Goal: Task Accomplishment & Management: Use online tool/utility

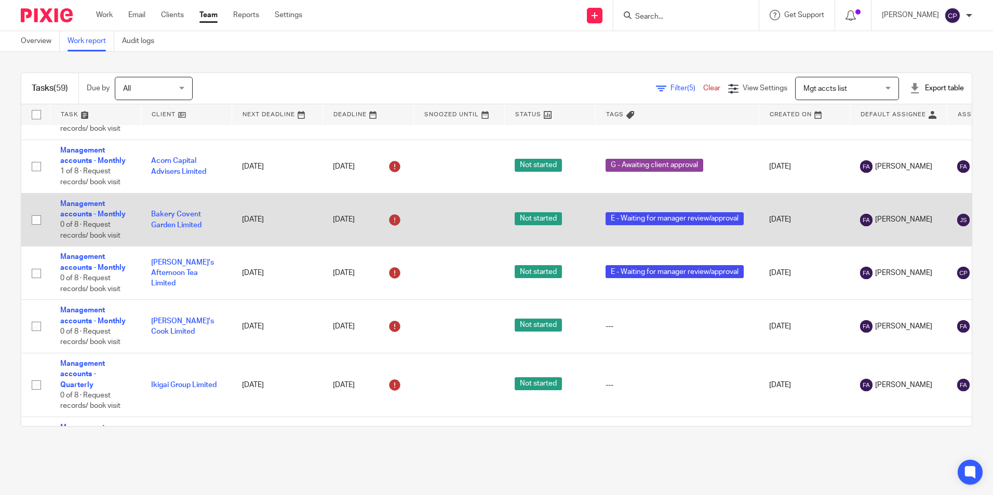
scroll to position [1661, 0]
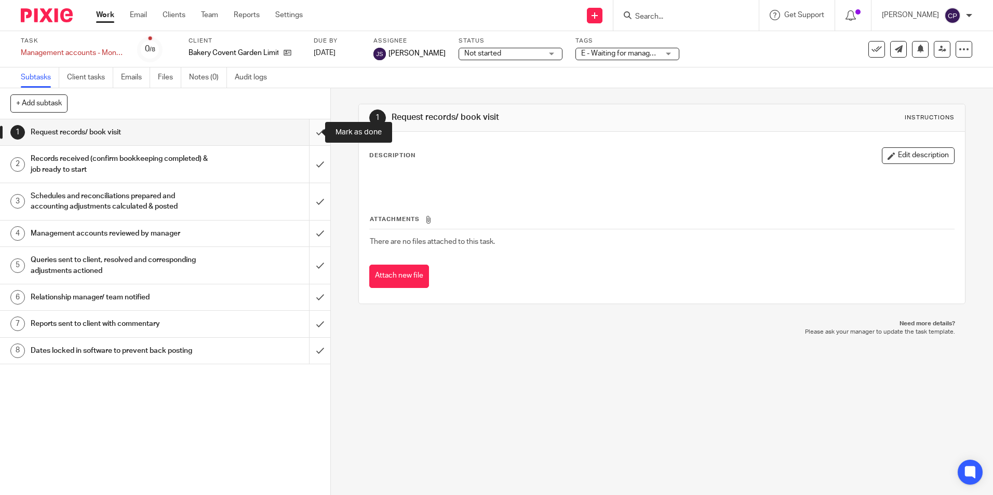
click at [305, 131] on input "submit" at bounding box center [165, 132] width 330 height 26
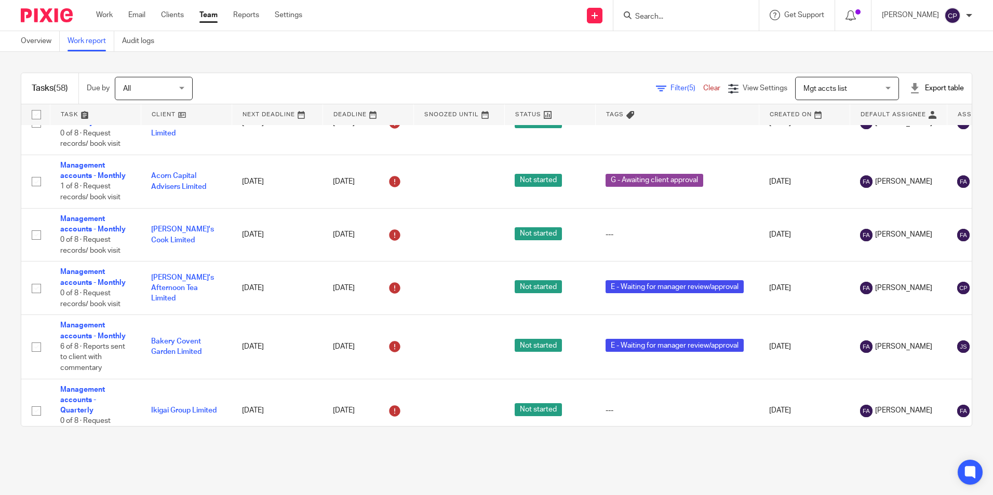
scroll to position [1661, 0]
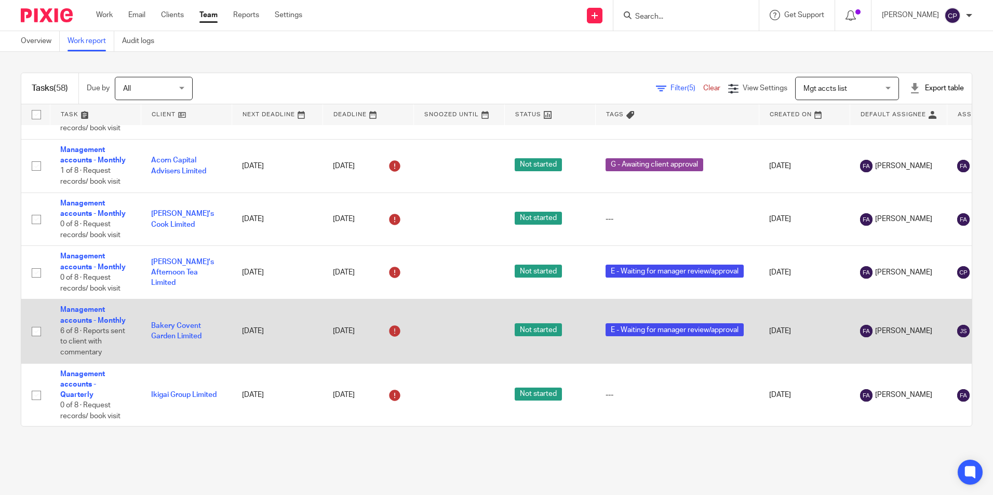
drag, startPoint x: 87, startPoint y: 316, endPoint x: 77, endPoint y: 316, distance: 10.4
drag, startPoint x: 77, startPoint y: 316, endPoint x: 67, endPoint y: 307, distance: 13.2
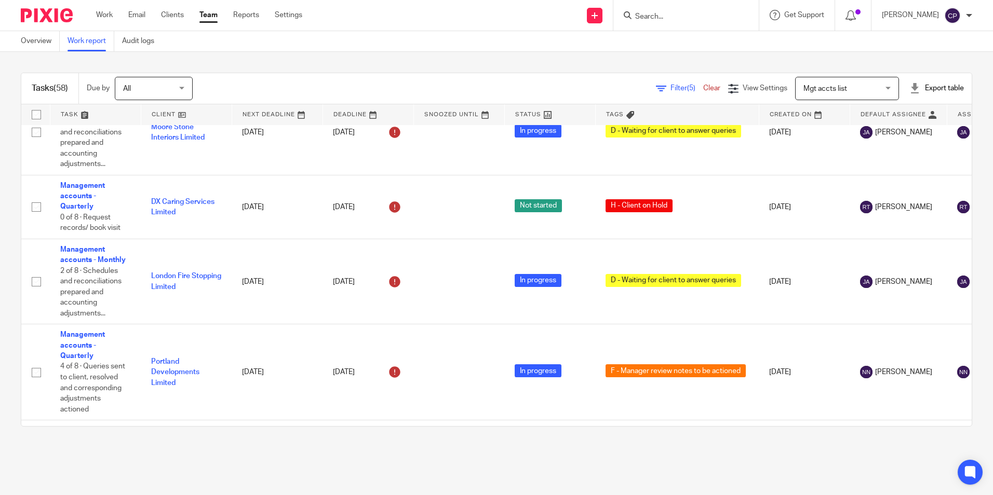
scroll to position [0, 0]
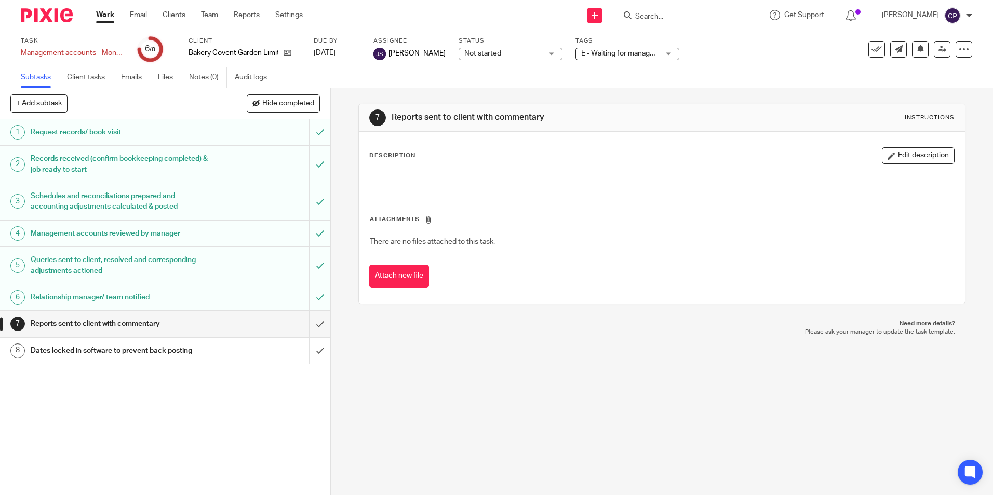
click at [657, 55] on div "E - Waiting for manager review/approval" at bounding box center [627, 54] width 104 height 12
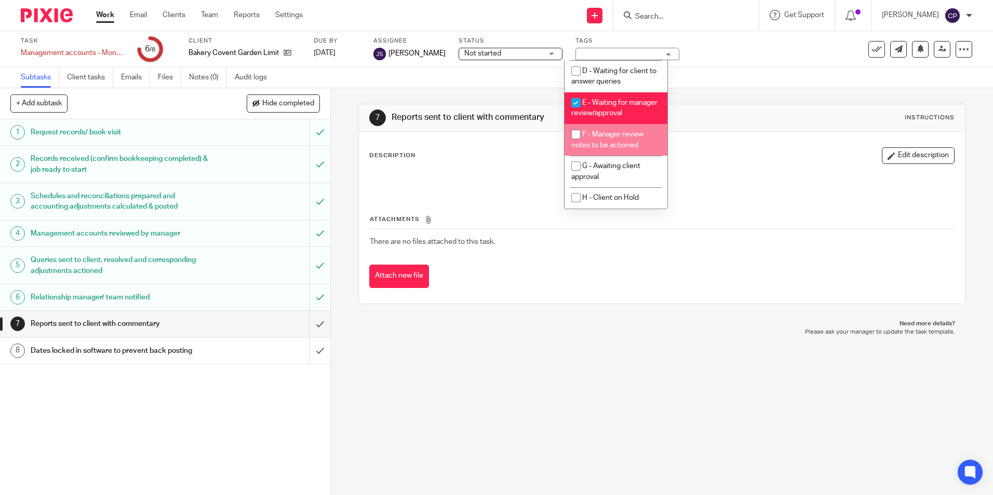
scroll to position [105, 0]
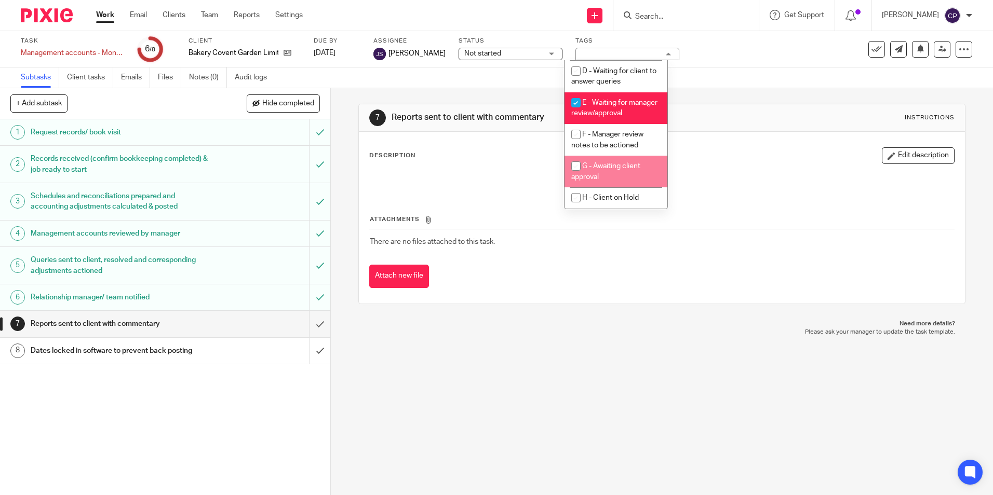
click at [575, 166] on input "checkbox" at bounding box center [576, 166] width 20 height 20
checkbox input "true"
click at [576, 93] on input "checkbox" at bounding box center [576, 103] width 20 height 20
checkbox input "false"
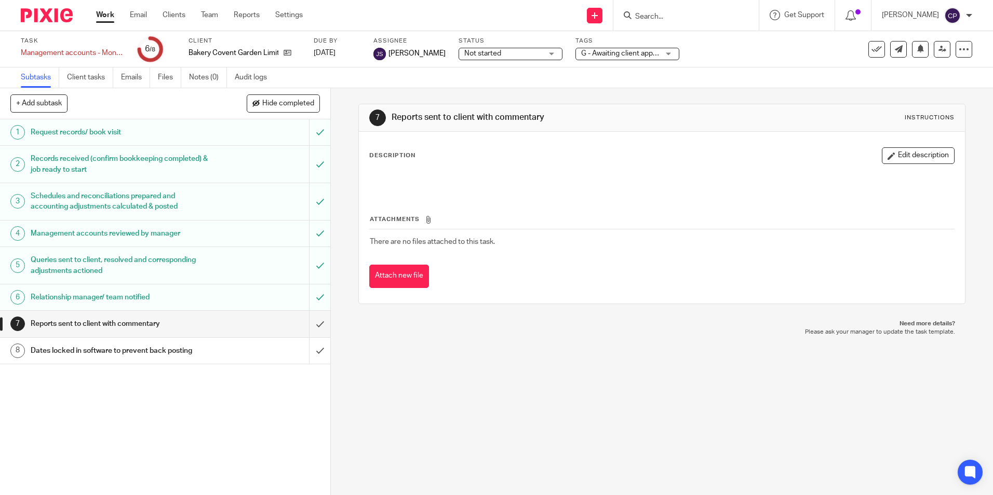
click at [767, 99] on div "7 Reports sent to client with commentary Instructions Description Edit descript…" at bounding box center [661, 204] width 606 height 232
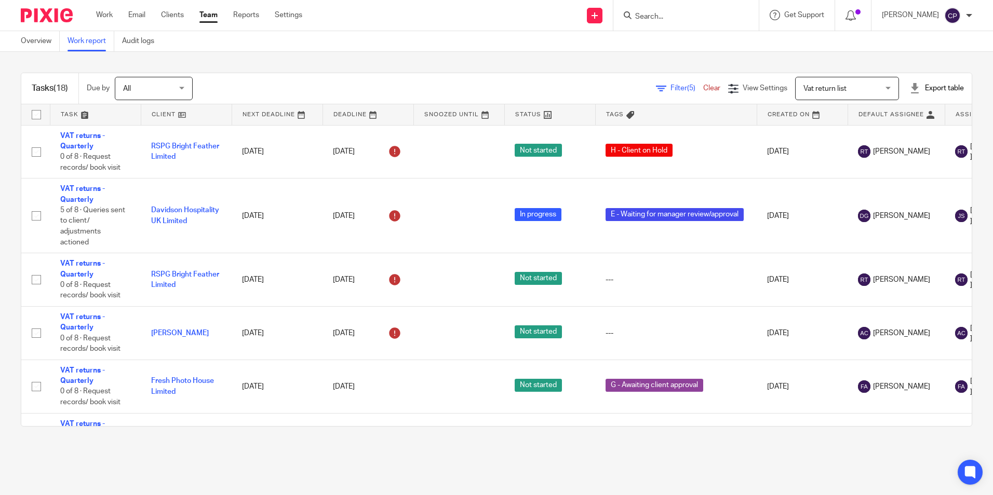
click at [966, 16] on div "[PERSON_NAME]" at bounding box center [926, 15] width 90 height 17
click at [931, 70] on span "Logout" at bounding box center [923, 72] width 23 height 7
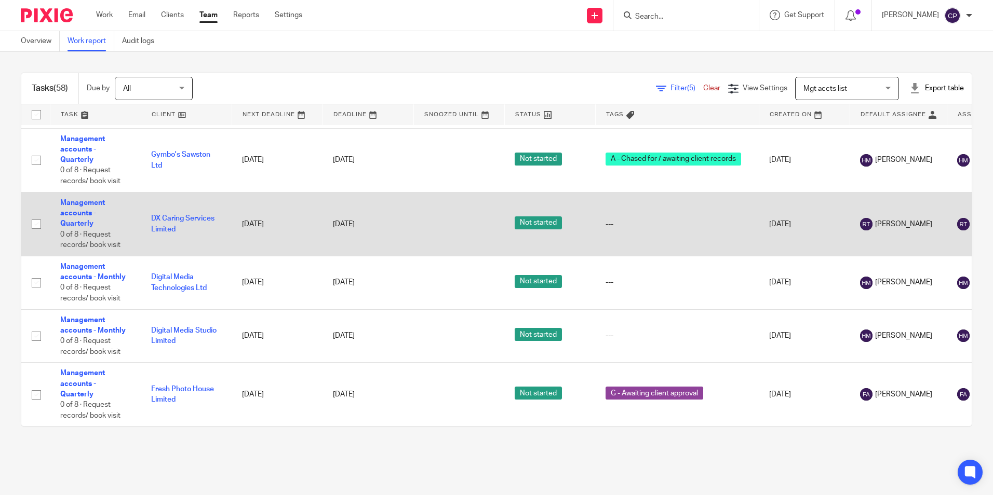
scroll to position [3292, 0]
